Goal: Use online tool/utility

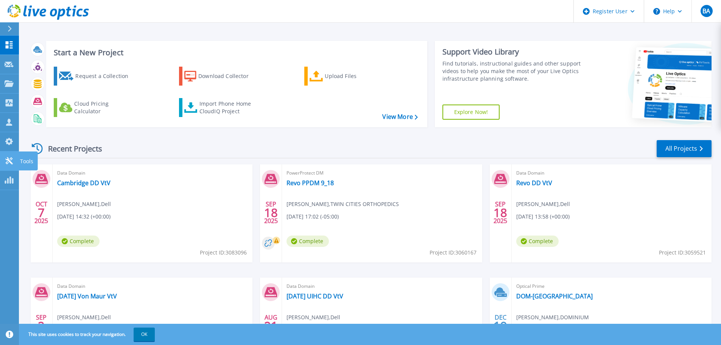
click at [8, 159] on icon at bounding box center [8, 160] width 7 height 7
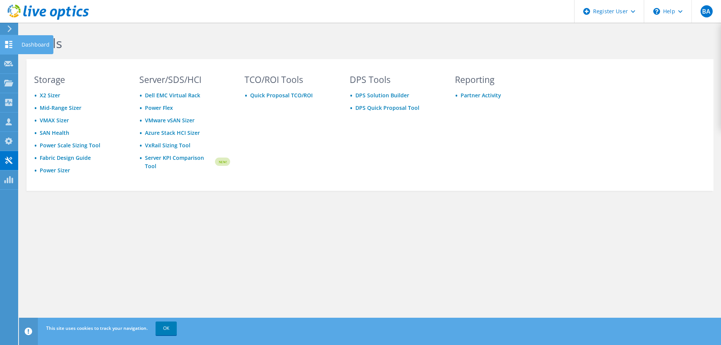
click at [7, 45] on icon at bounding box center [8, 44] width 9 height 7
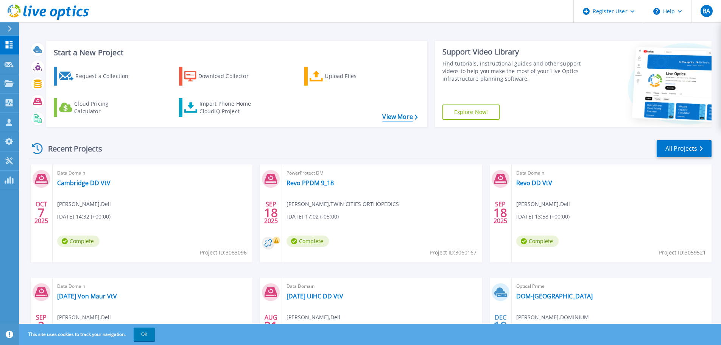
click at [398, 118] on link "View More" at bounding box center [399, 116] width 35 height 7
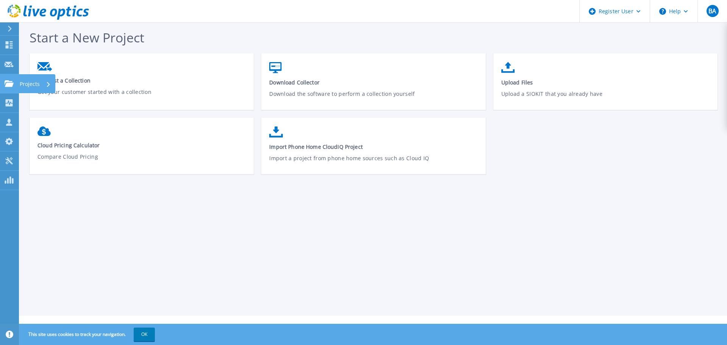
click at [11, 85] on icon at bounding box center [9, 83] width 9 height 6
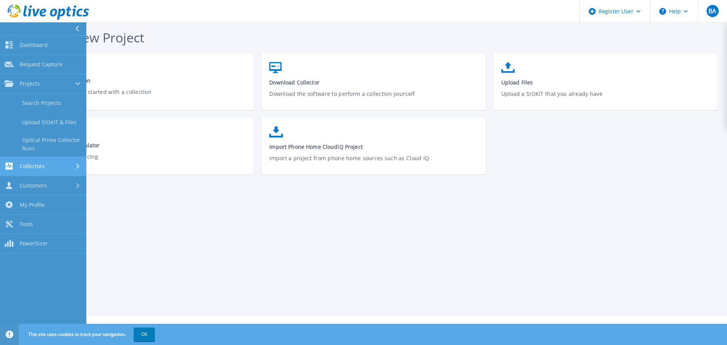
click at [31, 165] on span "Collectors" at bounding box center [32, 166] width 25 height 7
click at [31, 163] on link "Data Domain Local Summary" at bounding box center [43, 163] width 86 height 24
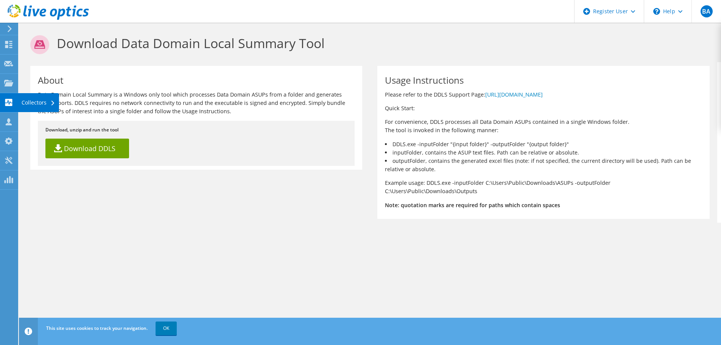
click at [6, 100] on use at bounding box center [8, 102] width 7 height 7
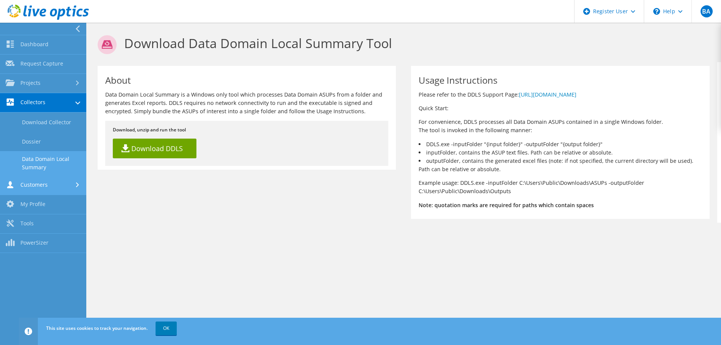
click at [63, 187] on link "Customers" at bounding box center [43, 185] width 86 height 19
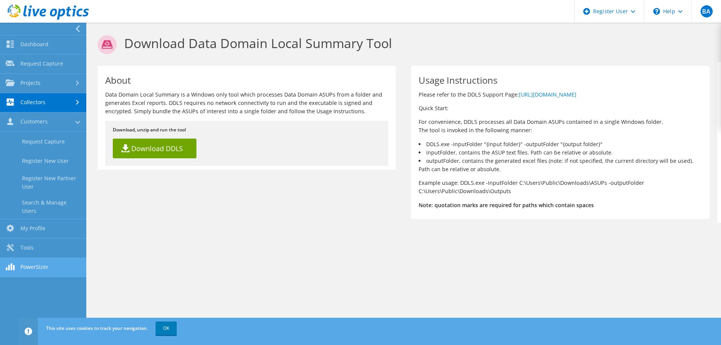
click at [22, 261] on link "PowerSizer" at bounding box center [43, 267] width 86 height 19
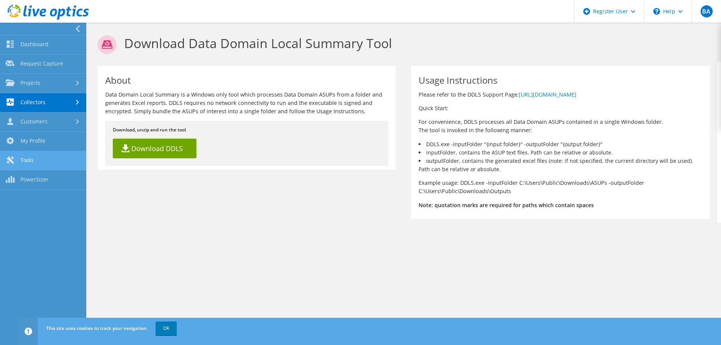
click at [40, 156] on link "Tools" at bounding box center [43, 160] width 86 height 19
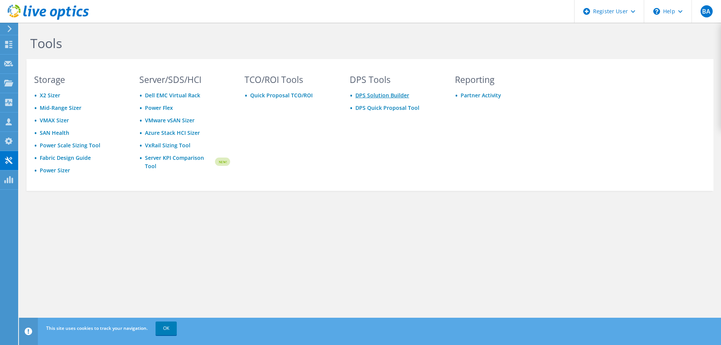
click at [362, 95] on link "DPS Solution Builder" at bounding box center [382, 95] width 54 height 7
